Goal: Communication & Community: Connect with others

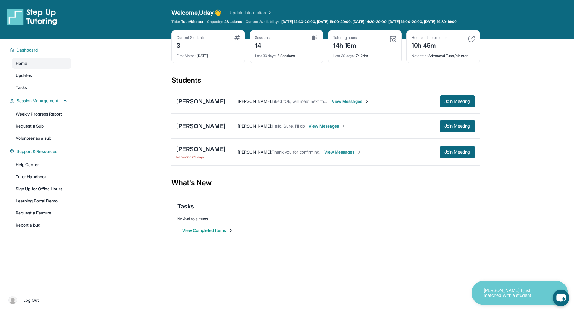
click at [336, 155] on span "View Messages" at bounding box center [343, 152] width 38 height 6
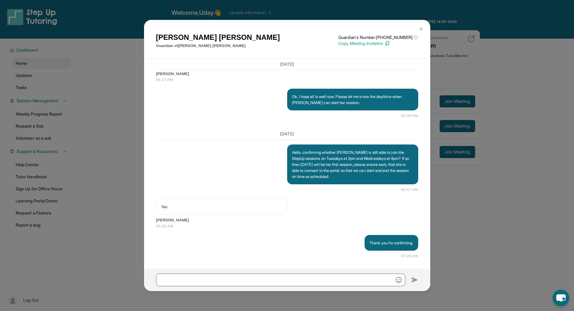
scroll to position [1404, 0]
click at [421, 29] on img at bounding box center [421, 29] width 5 height 5
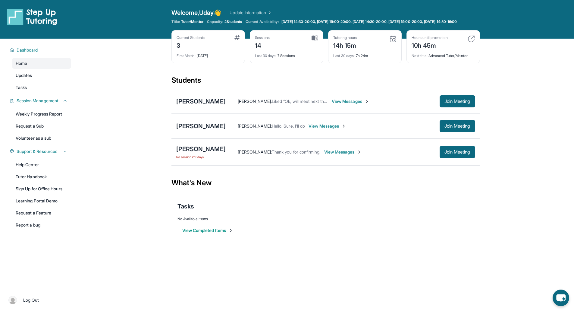
click at [339, 155] on span "View Messages" at bounding box center [343, 152] width 38 height 6
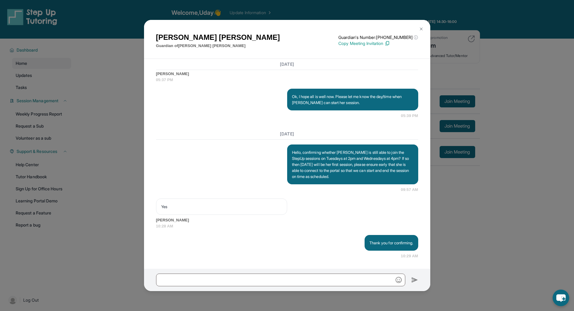
click at [366, 44] on p "Copy Meeting Invitation" at bounding box center [378, 43] width 80 height 6
click at [221, 277] on input "text" at bounding box center [280, 279] width 249 height 13
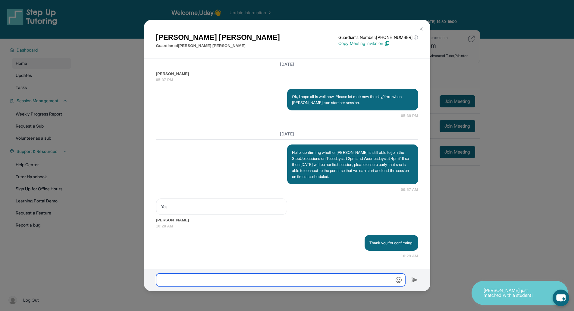
paste input "**********"
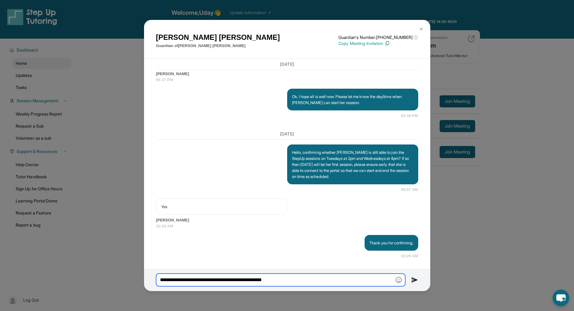
click at [157, 279] on input "**********" at bounding box center [280, 279] width 249 height 13
type input "**********"
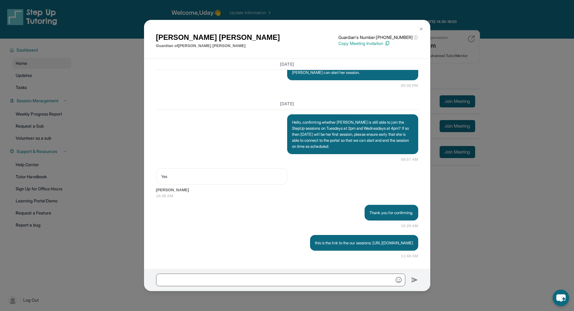
scroll to position [1440, 0]
click at [419, 28] on img at bounding box center [421, 29] width 5 height 5
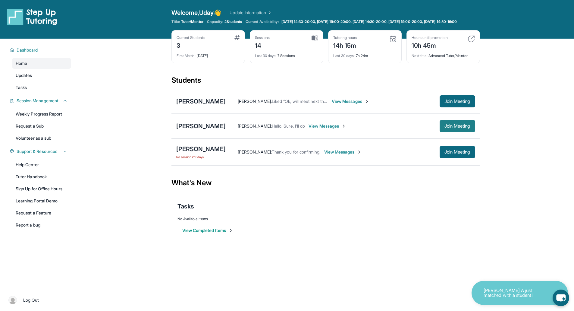
click at [454, 128] on span "Join Meeting" at bounding box center [457, 126] width 26 height 4
click at [322, 129] on span "View Messages" at bounding box center [327, 126] width 38 height 6
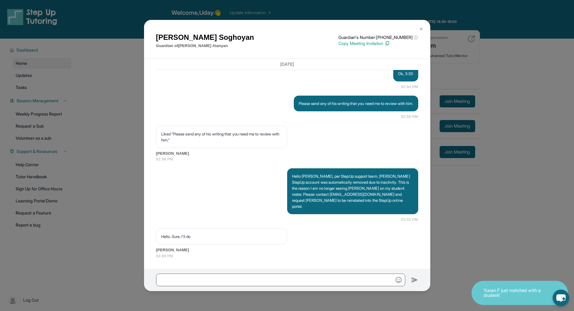
scroll to position [3366, 0]
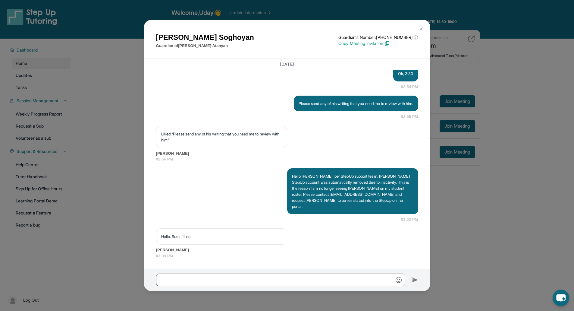
click at [423, 29] on button at bounding box center [421, 29] width 12 height 12
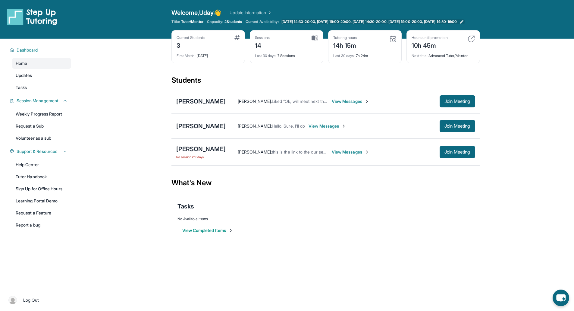
click at [464, 24] on icon at bounding box center [461, 21] width 5 height 5
click at [197, 152] on div "[PERSON_NAME]" at bounding box center [200, 149] width 49 height 8
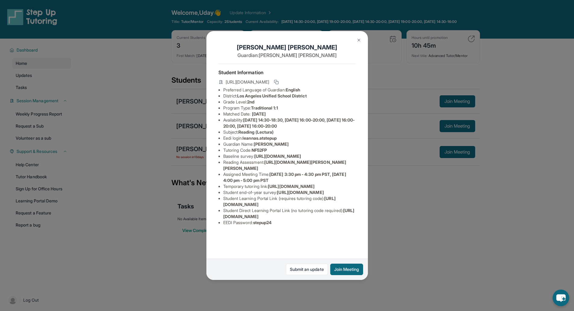
click at [438, 225] on div "[PERSON_NAME] Guardian: [PERSON_NAME] Student Information [URL][DOMAIN_NAME] Pr…" at bounding box center [287, 155] width 574 height 311
